Goal: Information Seeking & Learning: Find specific fact

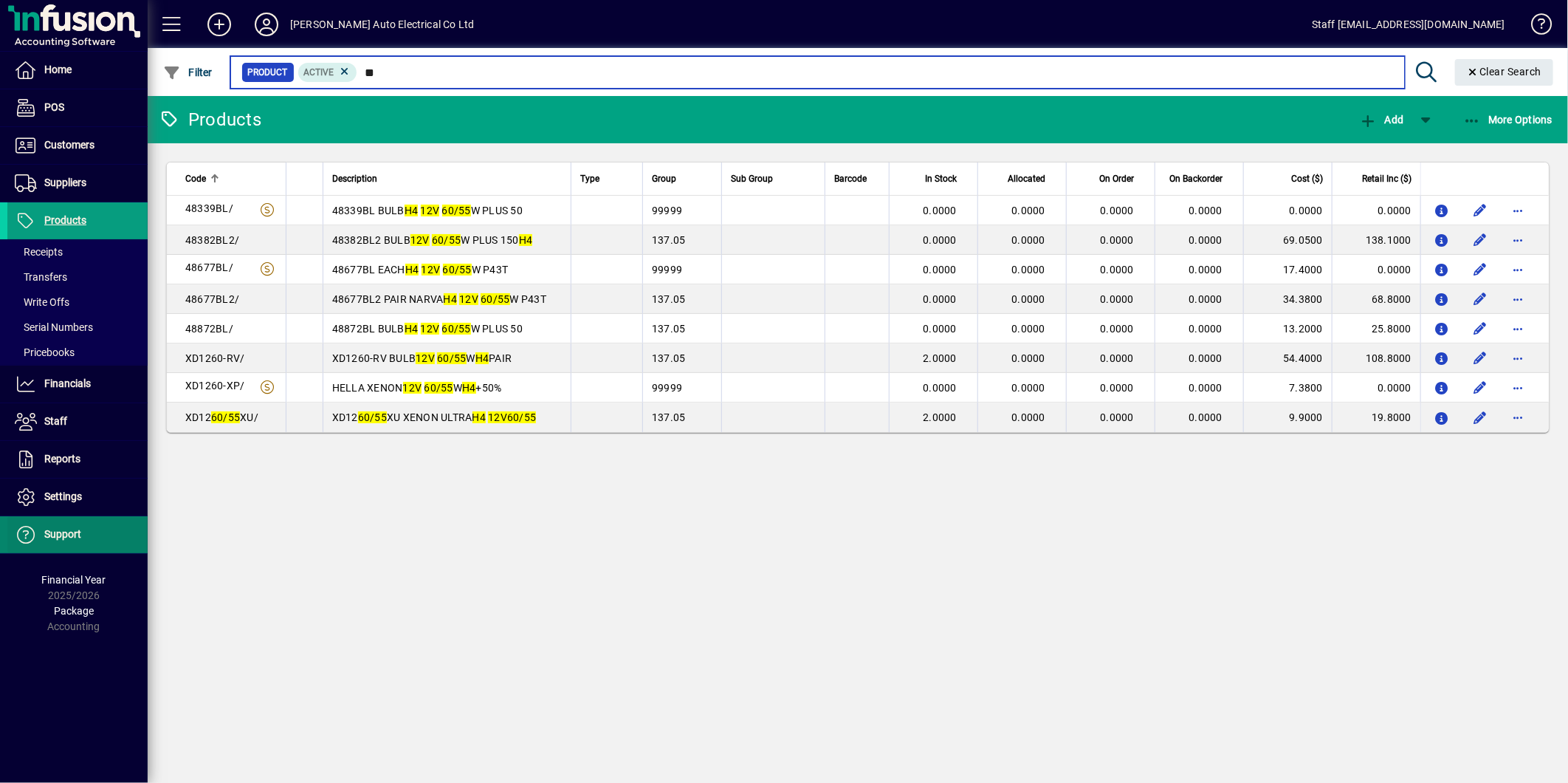
type input "*"
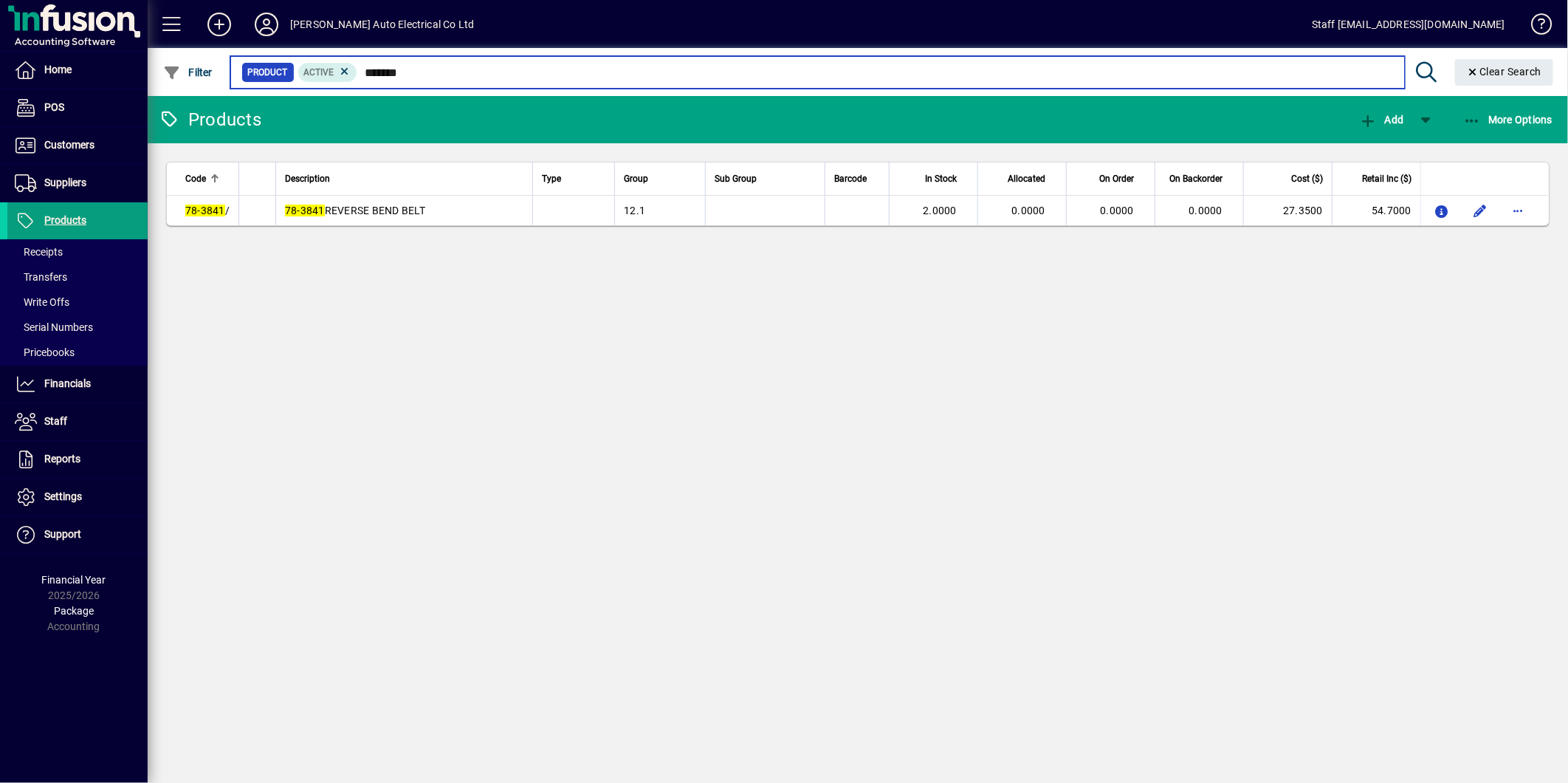
type input "*******"
